Goal: Task Accomplishment & Management: Manage account settings

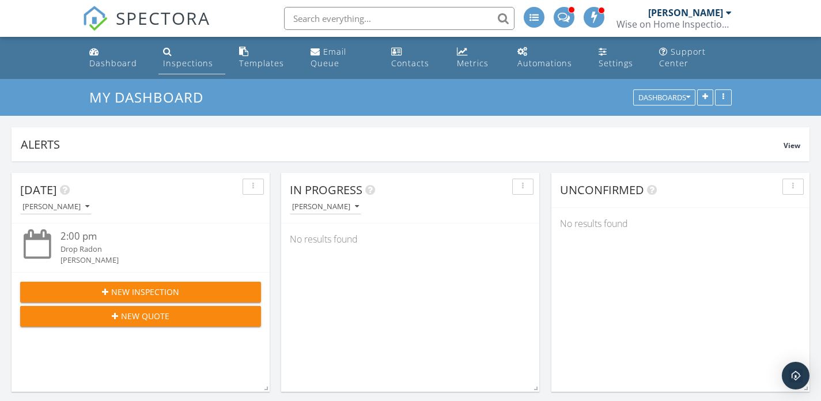
click at [194, 58] on div "Inspections" at bounding box center [188, 63] width 50 height 11
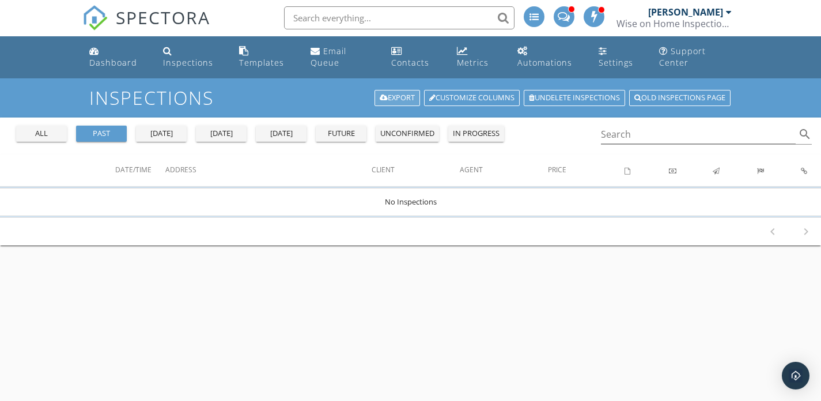
click at [379, 93] on link "Export" at bounding box center [398, 98] width 46 height 16
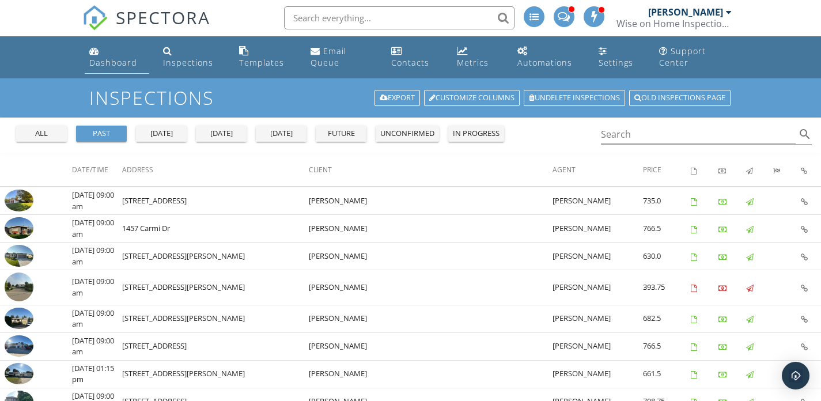
click at [108, 66] on div "Dashboard" at bounding box center [113, 62] width 48 height 11
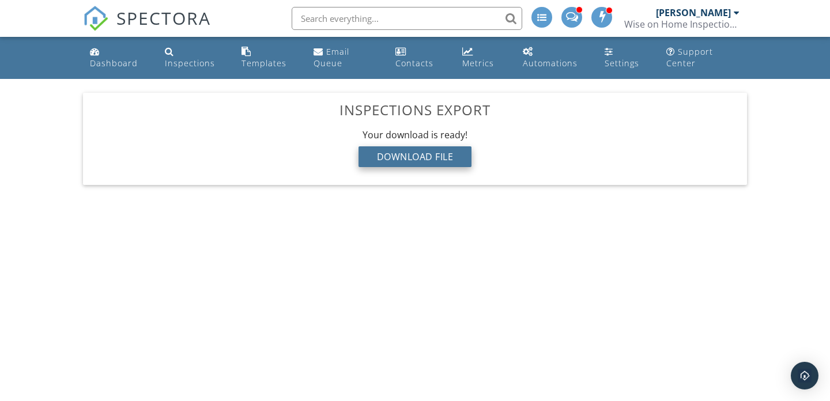
click at [419, 156] on div "Download File" at bounding box center [415, 156] width 114 height 21
click at [104, 58] on div "Dashboard" at bounding box center [114, 63] width 48 height 11
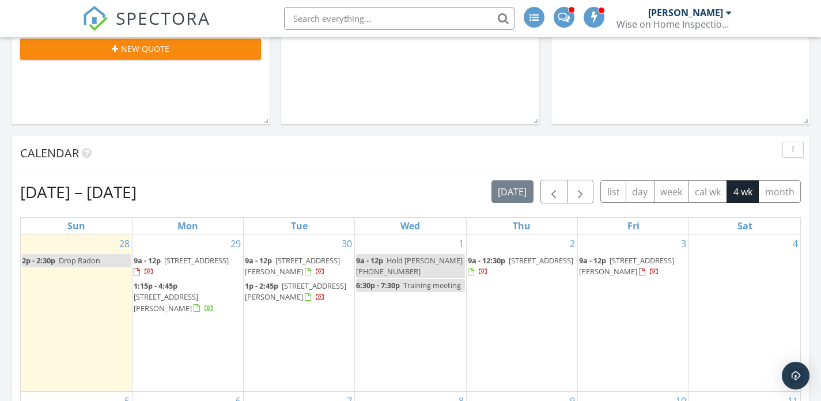
scroll to position [274, 0]
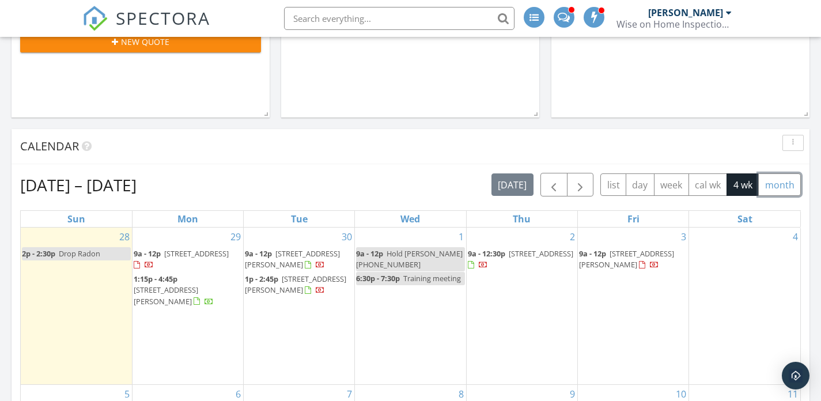
click at [791, 190] on button "month" at bounding box center [779, 184] width 43 height 22
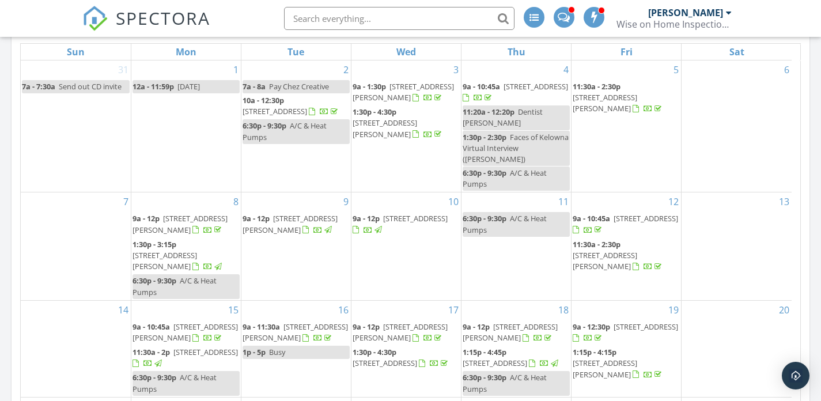
scroll to position [489, 0]
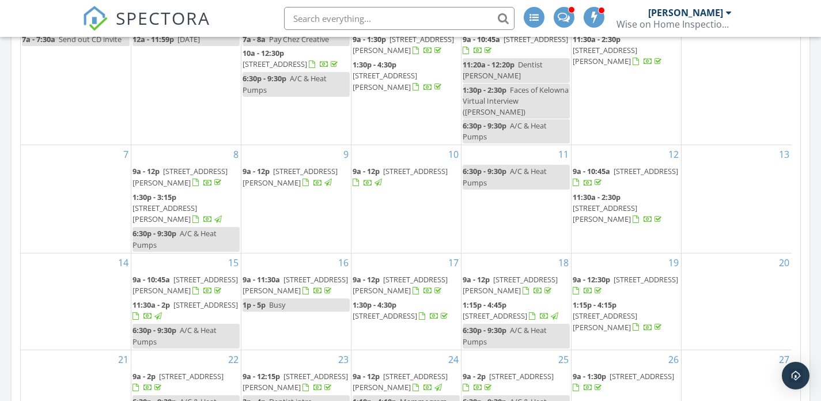
click at [173, 207] on span "3865 Truswell Rd 401, Kelowna V1W 3K9" at bounding box center [165, 213] width 65 height 21
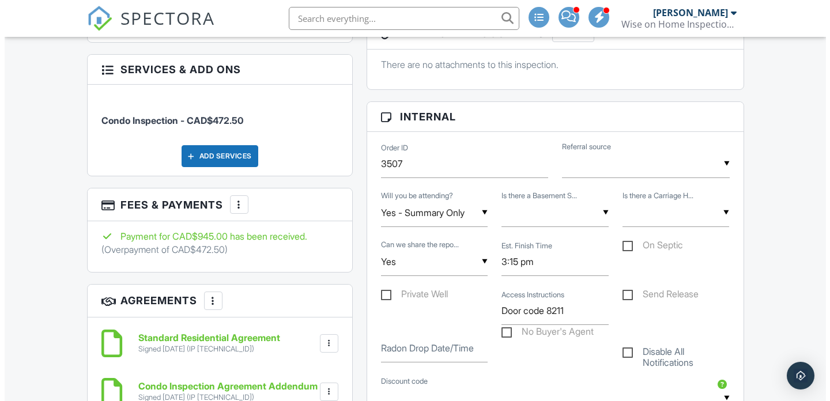
scroll to position [714, 0]
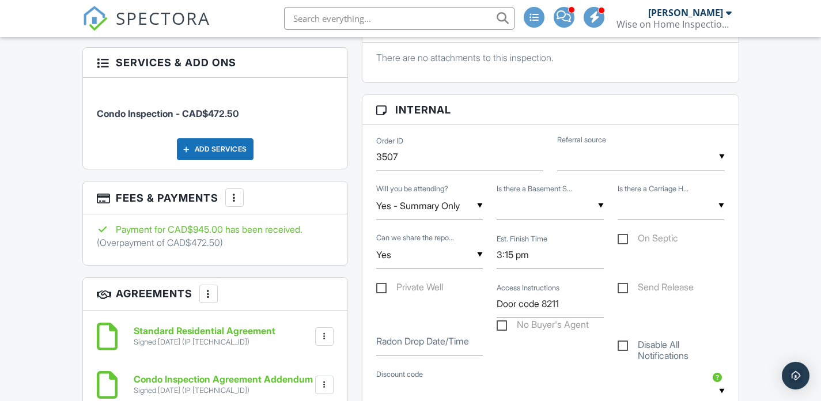
click at [240, 194] on div at bounding box center [235, 198] width 12 height 12
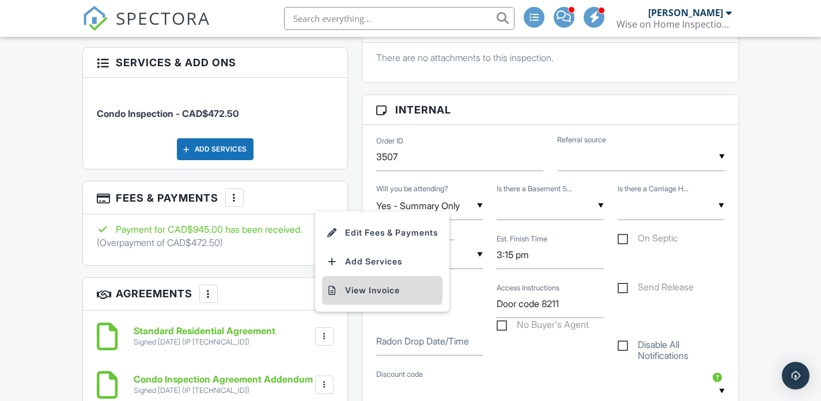
click at [365, 286] on li "View Invoice" at bounding box center [382, 290] width 120 height 29
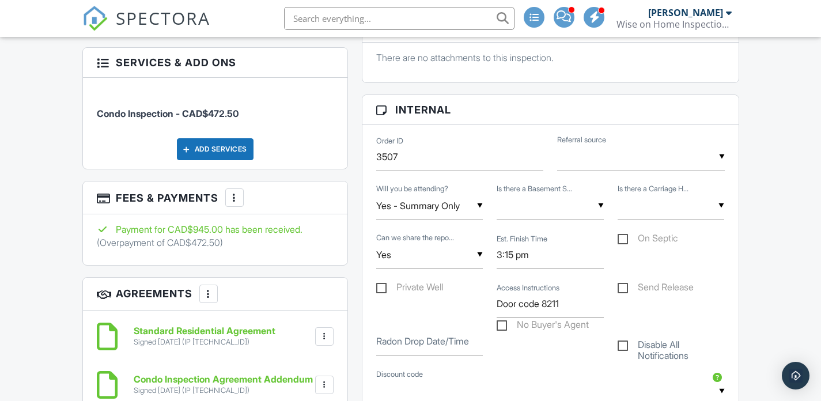
click at [240, 192] on div at bounding box center [235, 198] width 12 height 12
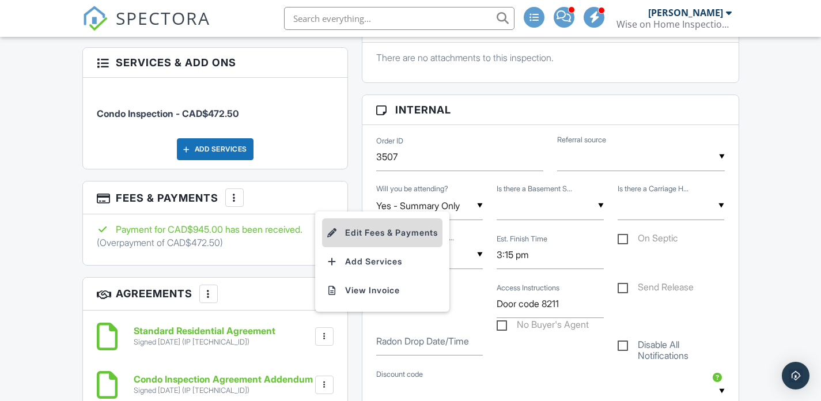
click at [384, 224] on li "Edit Fees & Payments" at bounding box center [382, 232] width 120 height 29
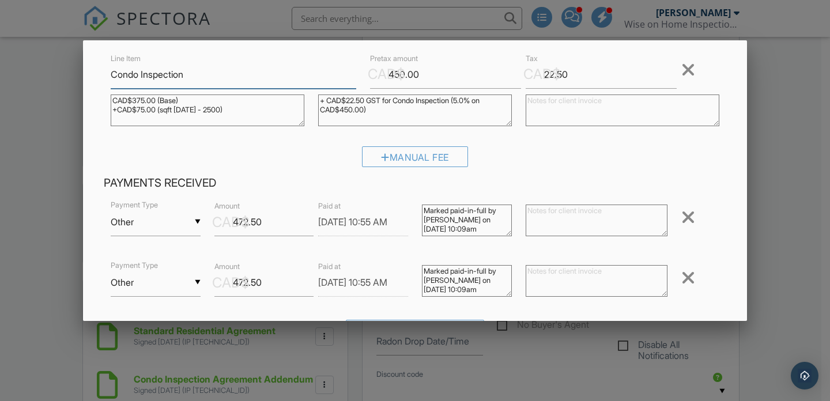
scroll to position [99, 0]
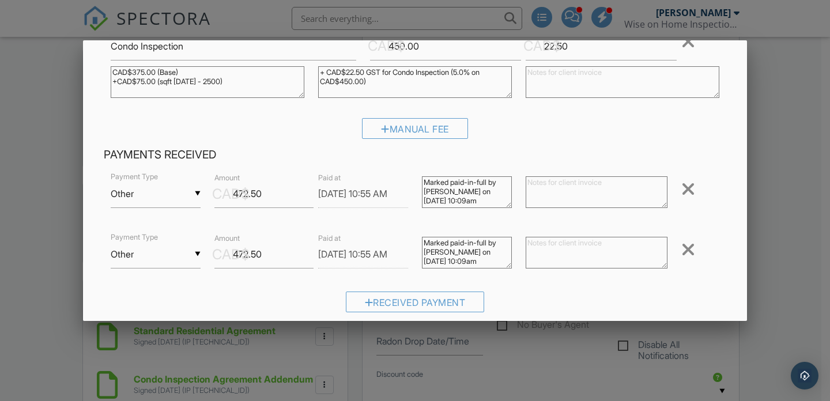
click at [681, 247] on div at bounding box center [688, 249] width 14 height 18
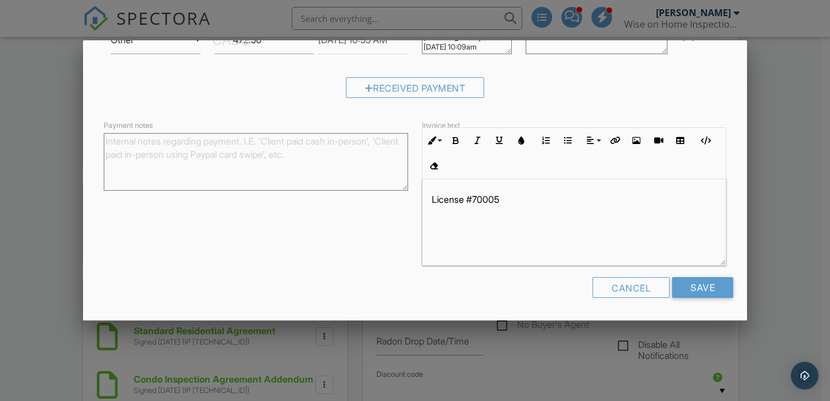
scroll to position [1, 0]
click at [691, 290] on input "Save" at bounding box center [702, 287] width 61 height 21
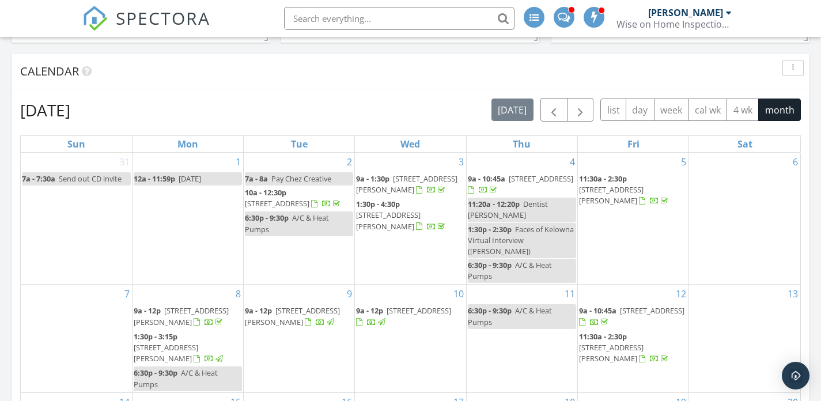
scroll to position [368, 0]
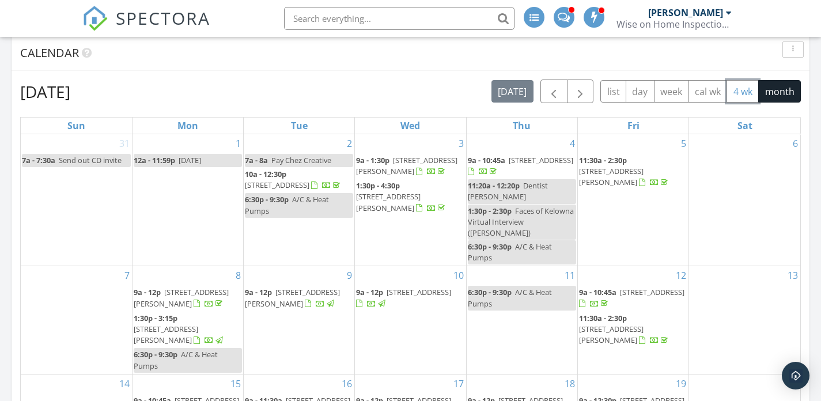
click at [742, 92] on button "4 wk" at bounding box center [743, 91] width 32 height 22
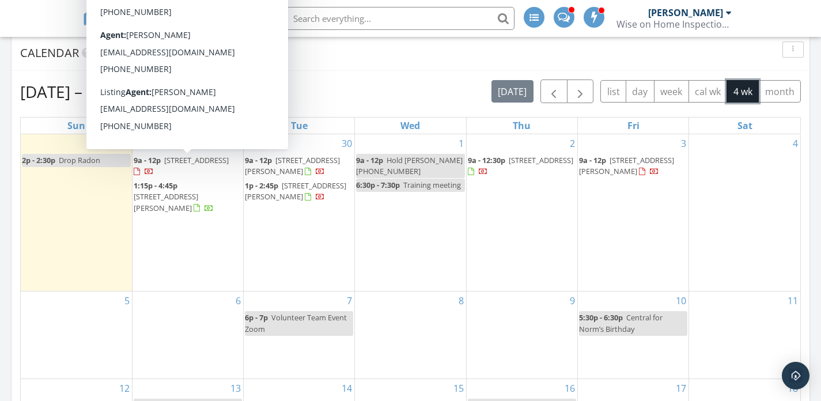
click at [175, 165] on span "11041 Okanagan Centre Rd W, Lake Country V4V 2J5" at bounding box center [196, 160] width 65 height 10
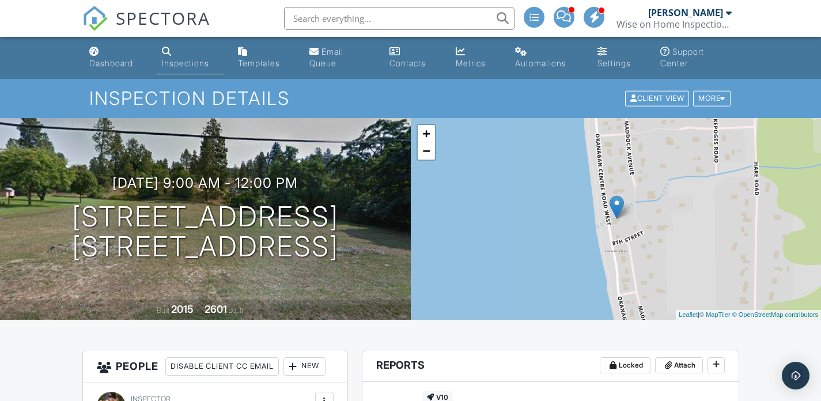
click at [170, 58] on div "Inspections" at bounding box center [185, 63] width 47 height 10
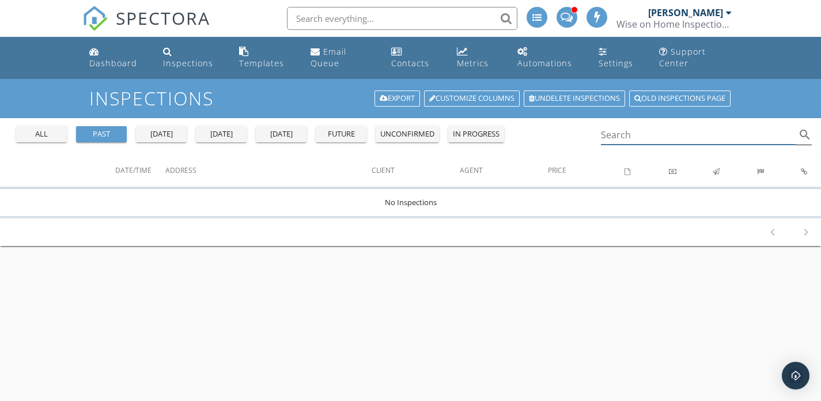
click at [643, 138] on input "Search" at bounding box center [698, 135] width 195 height 19
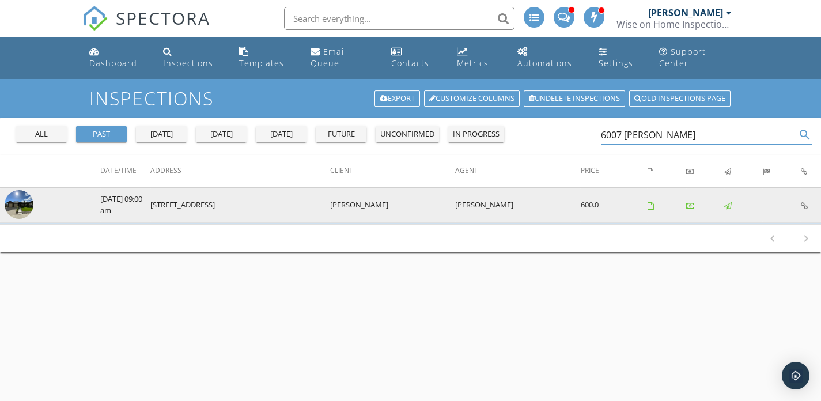
type input "6007 gerri"
click at [28, 206] on img at bounding box center [19, 204] width 29 height 29
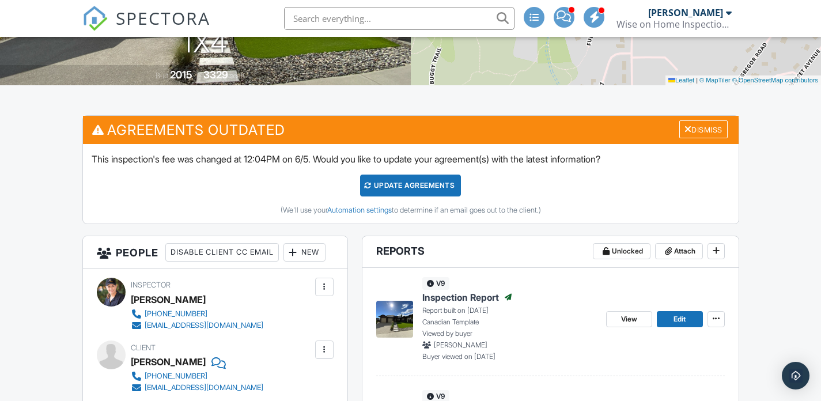
scroll to position [313, 0]
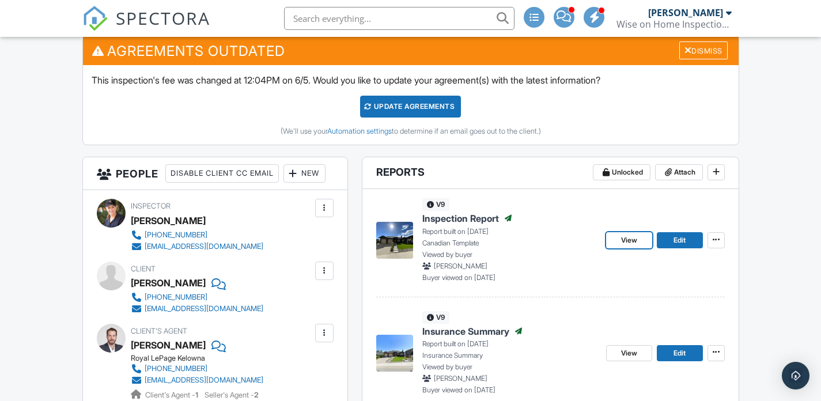
click at [630, 239] on span "View" at bounding box center [629, 241] width 16 height 12
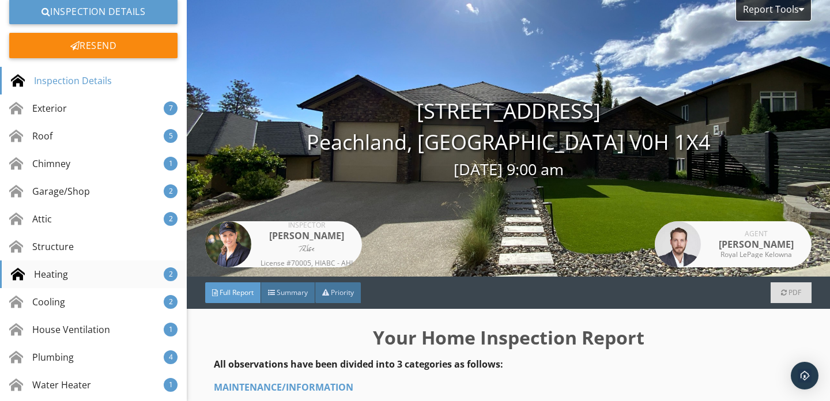
click at [64, 275] on div "Heating" at bounding box center [39, 274] width 57 height 14
